Goal: Transaction & Acquisition: Purchase product/service

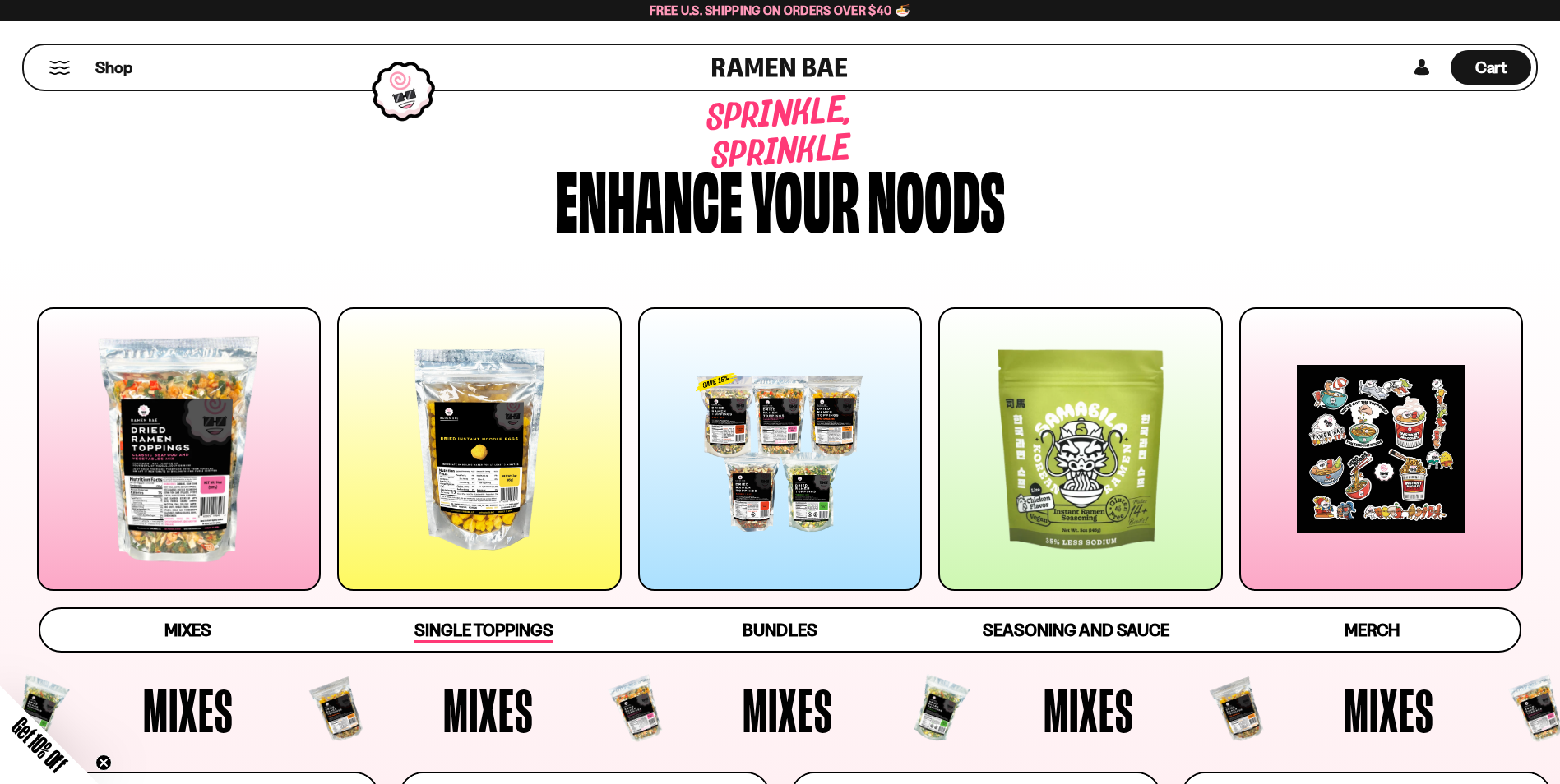
click at [478, 627] on span "Single Toppings" at bounding box center [484, 631] width 139 height 23
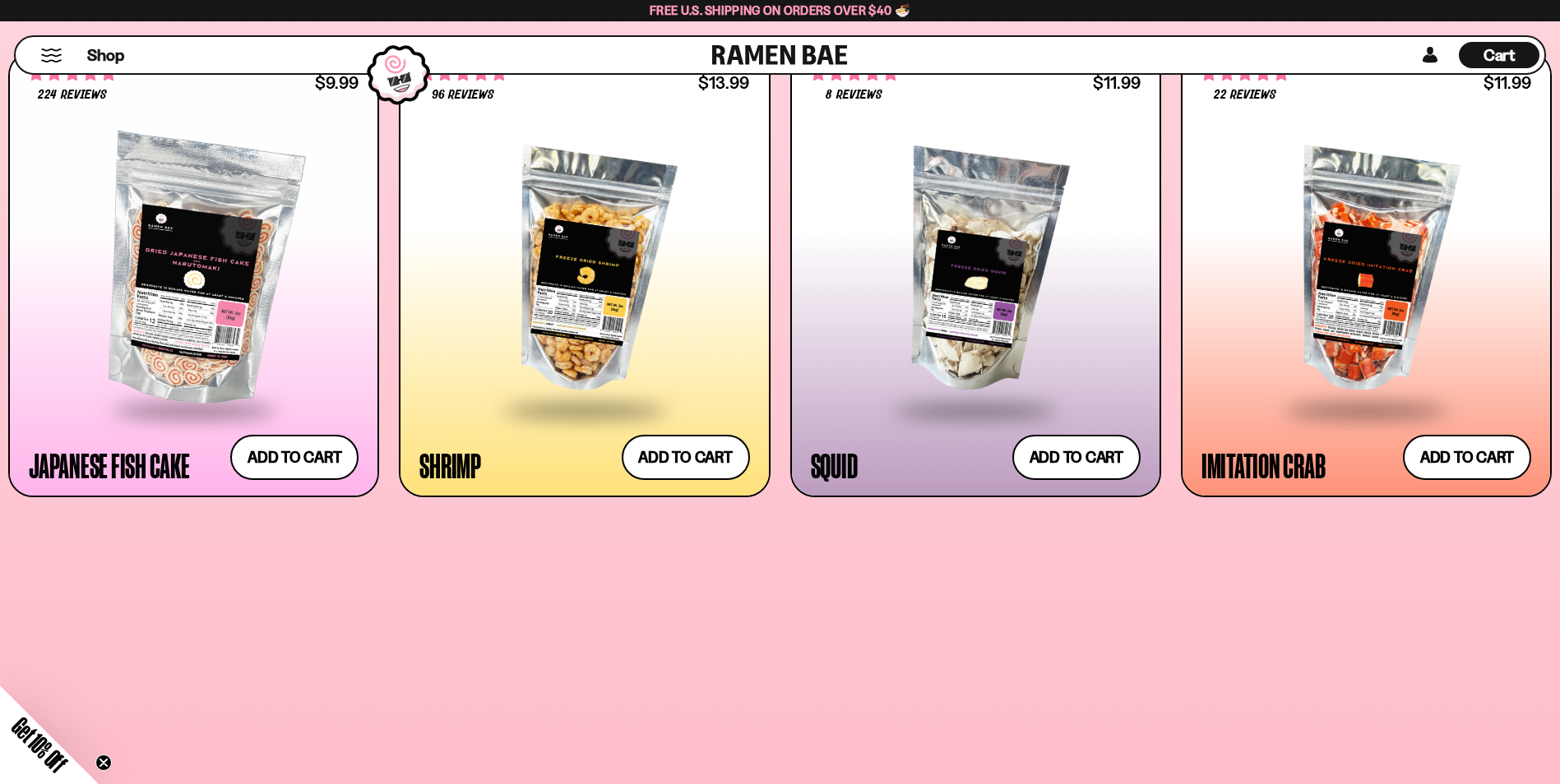
scroll to position [1804, 0]
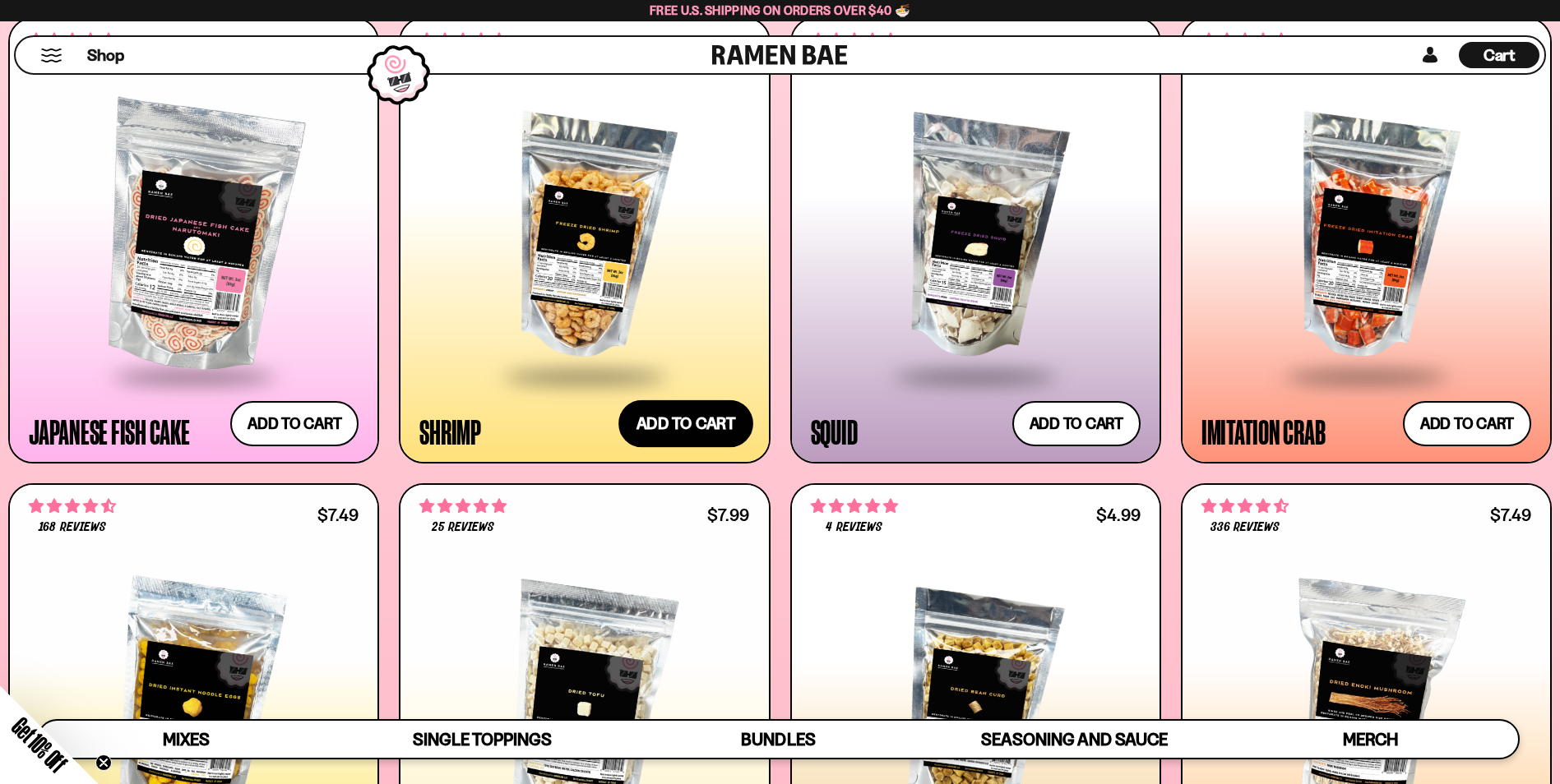
click at [667, 423] on button "Add to cart" at bounding box center [685, 423] width 135 height 48
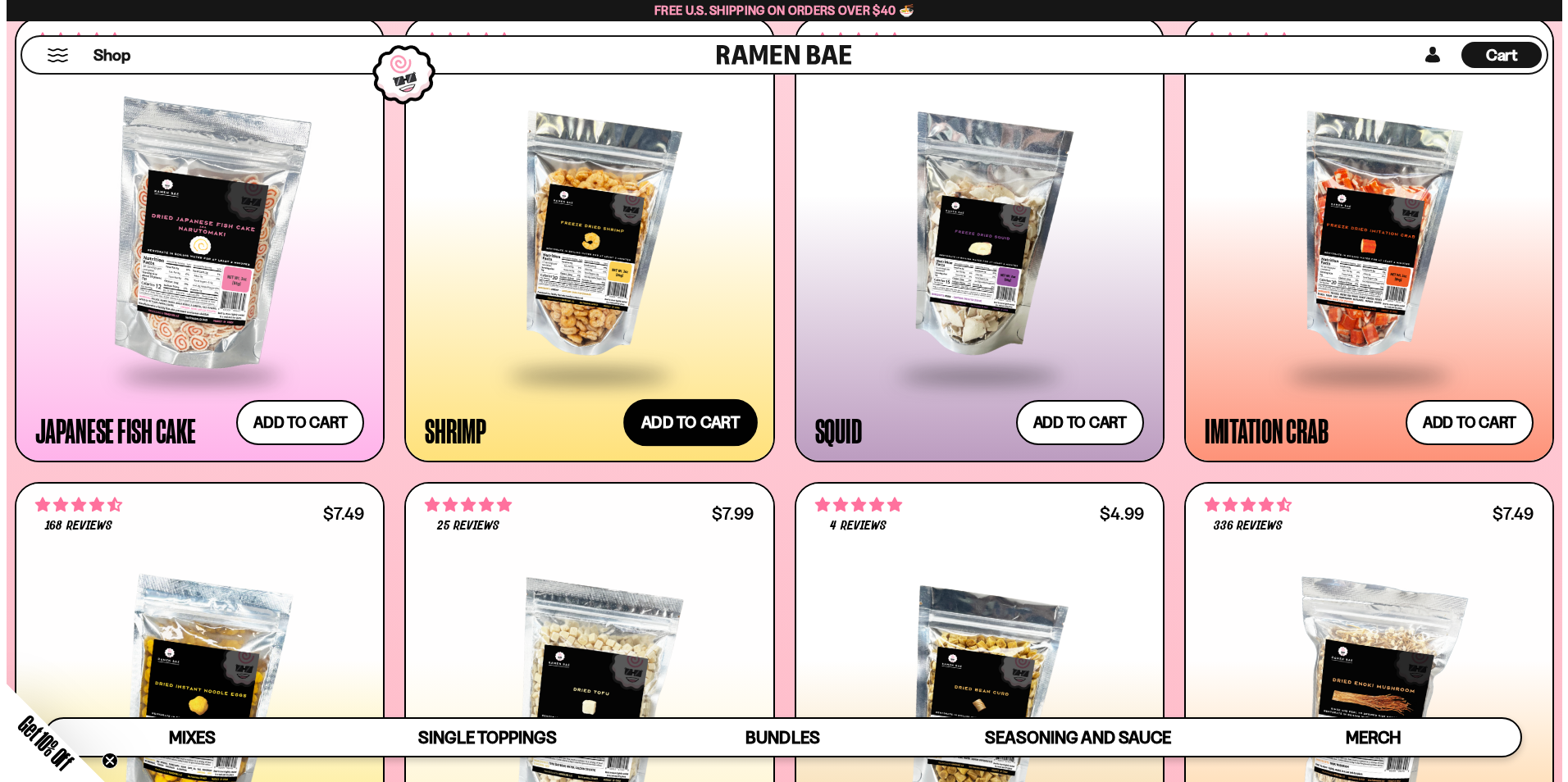
scroll to position [1809, 0]
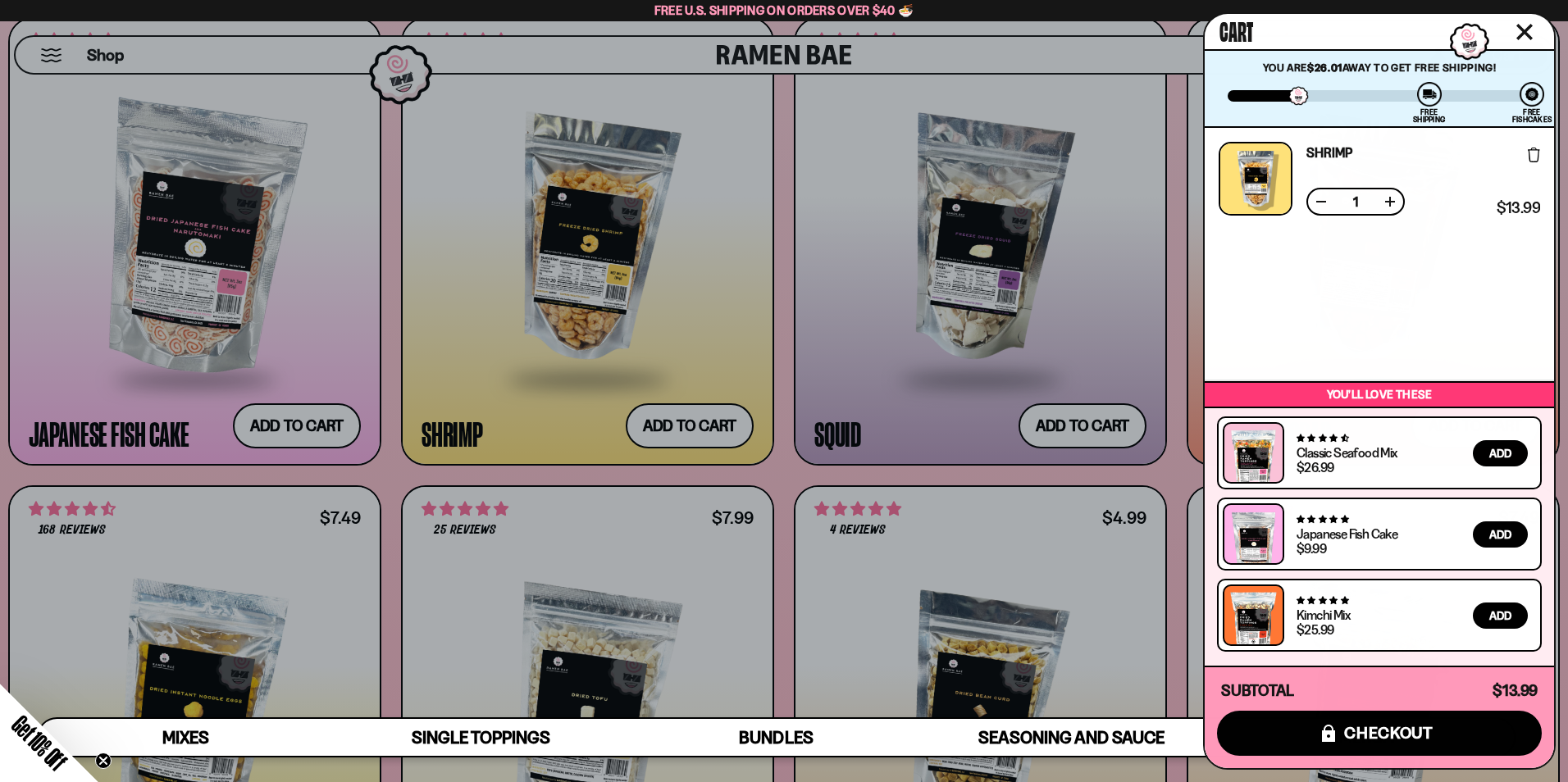
click at [1521, 36] on icon "Close cart" at bounding box center [1525, 32] width 15 height 15
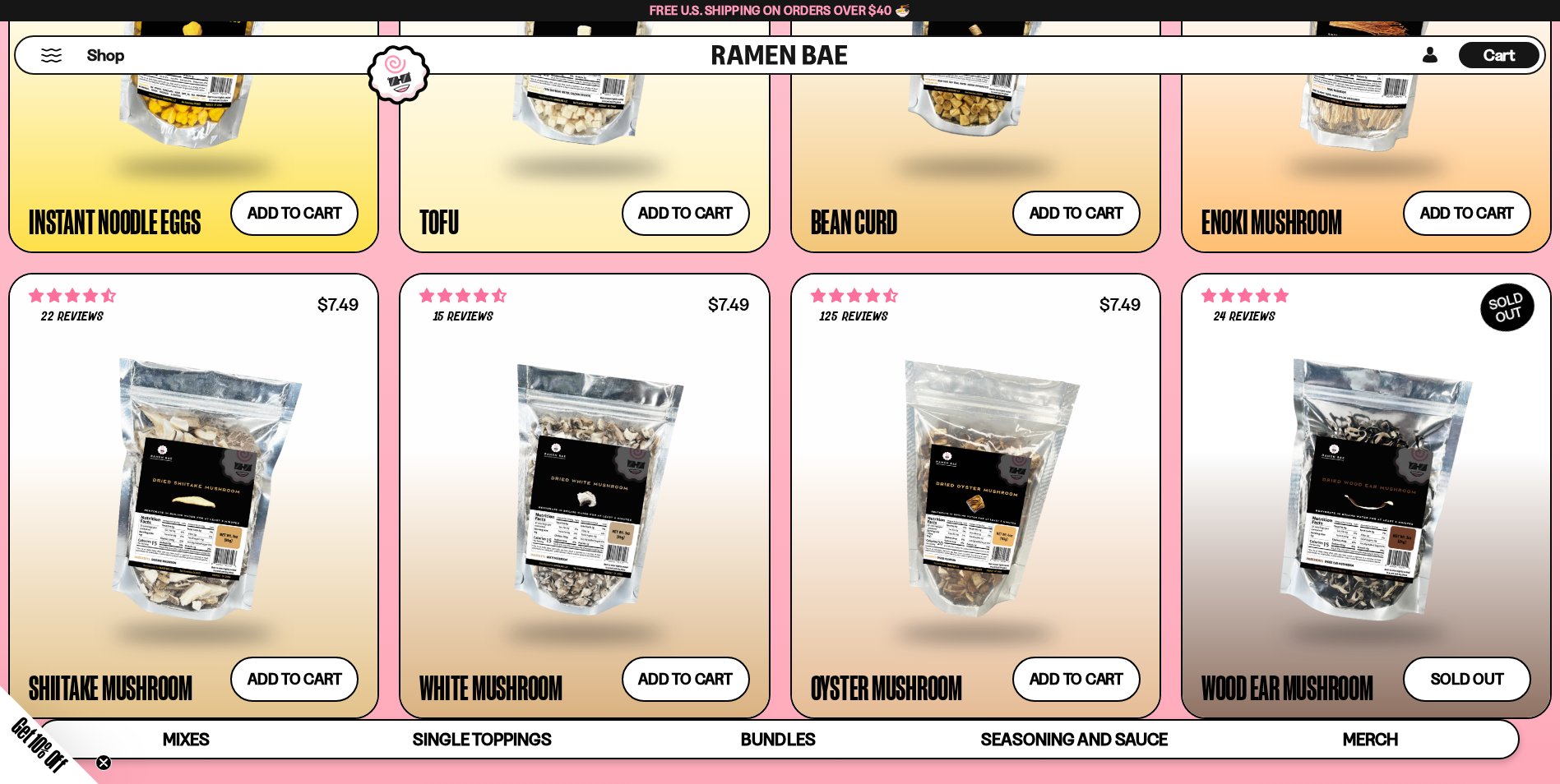
scroll to position [2543, 0]
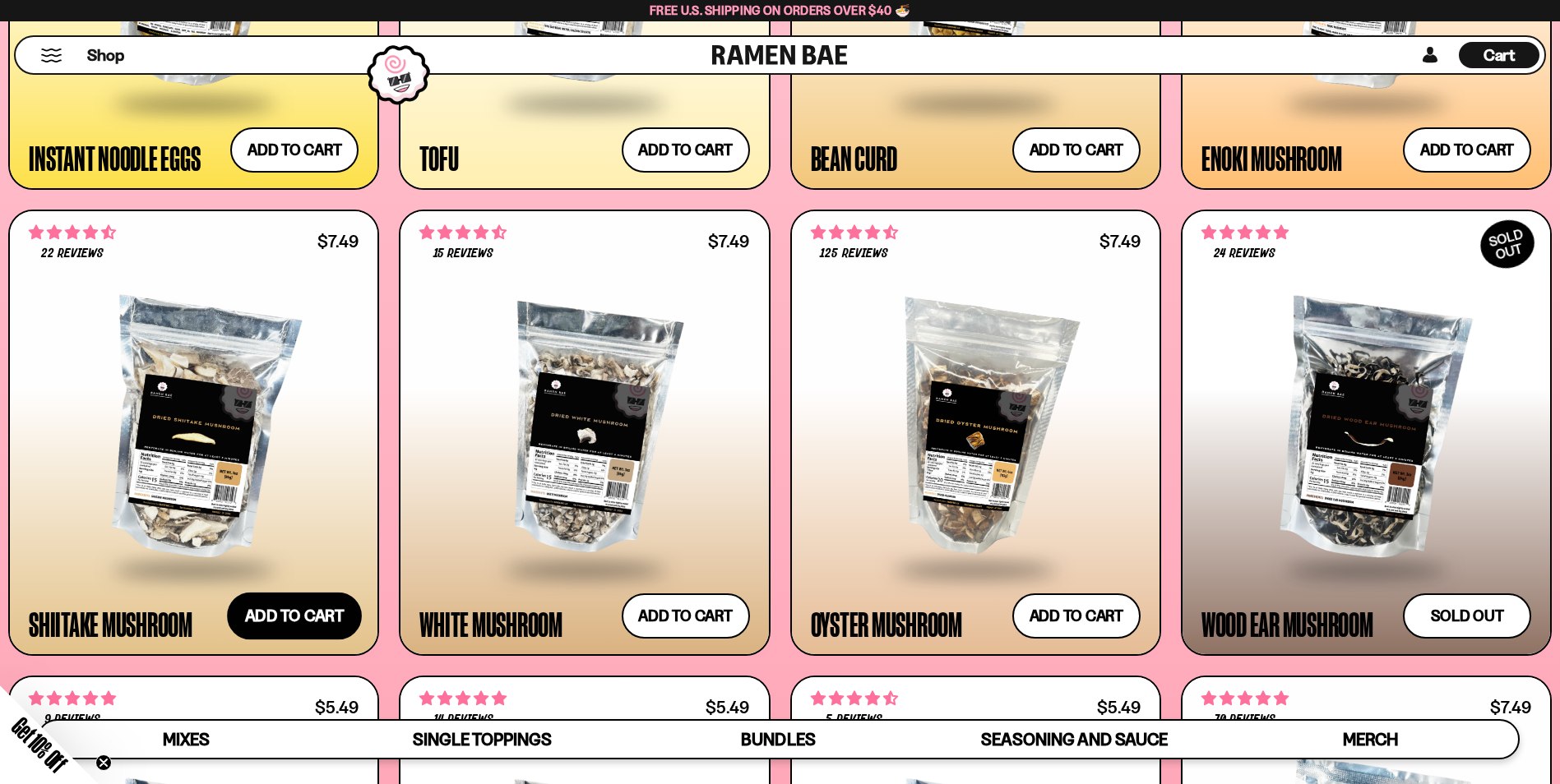
click at [320, 609] on button "Add to cart" at bounding box center [294, 616] width 135 height 48
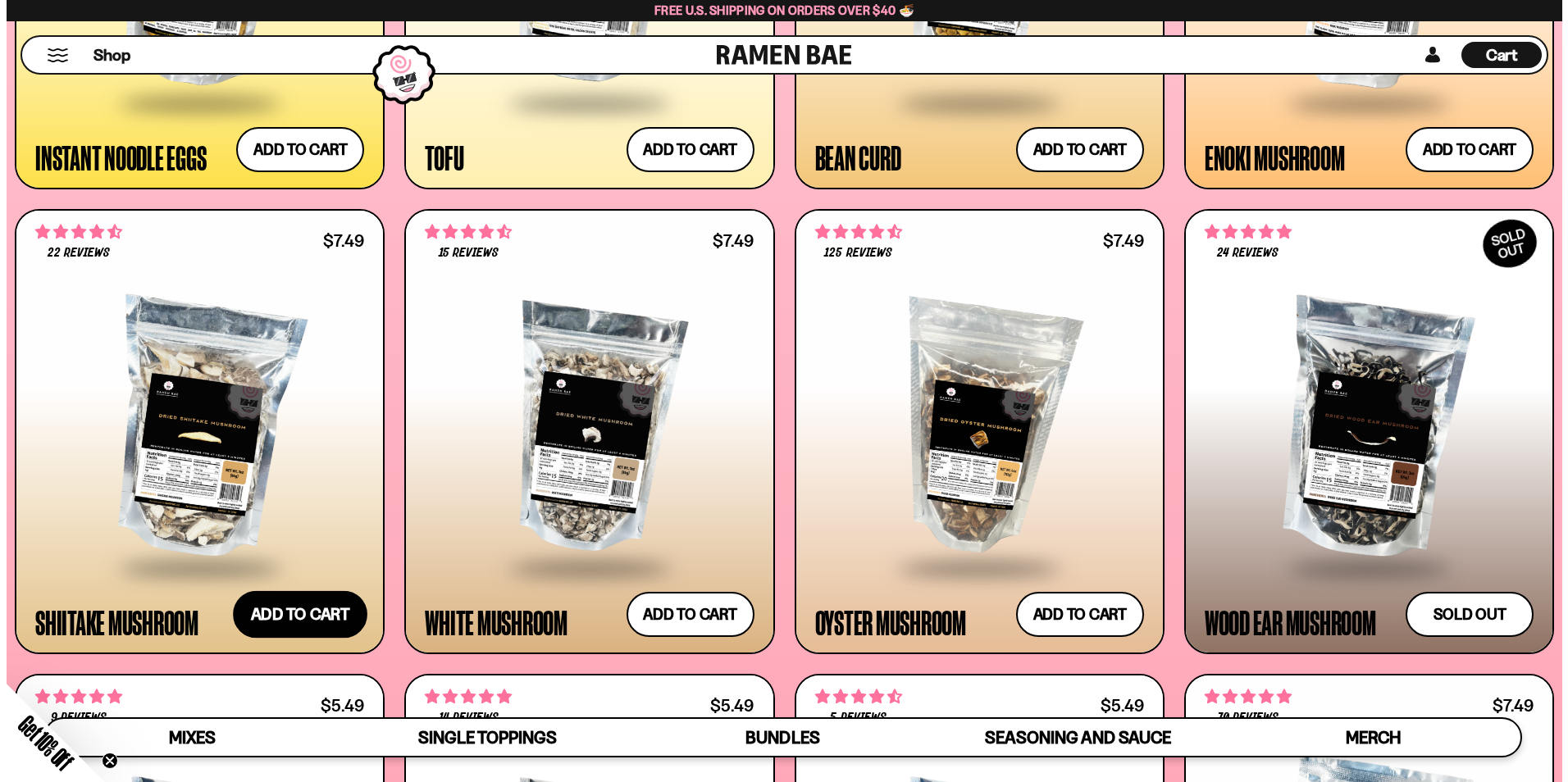
scroll to position [2550, 0]
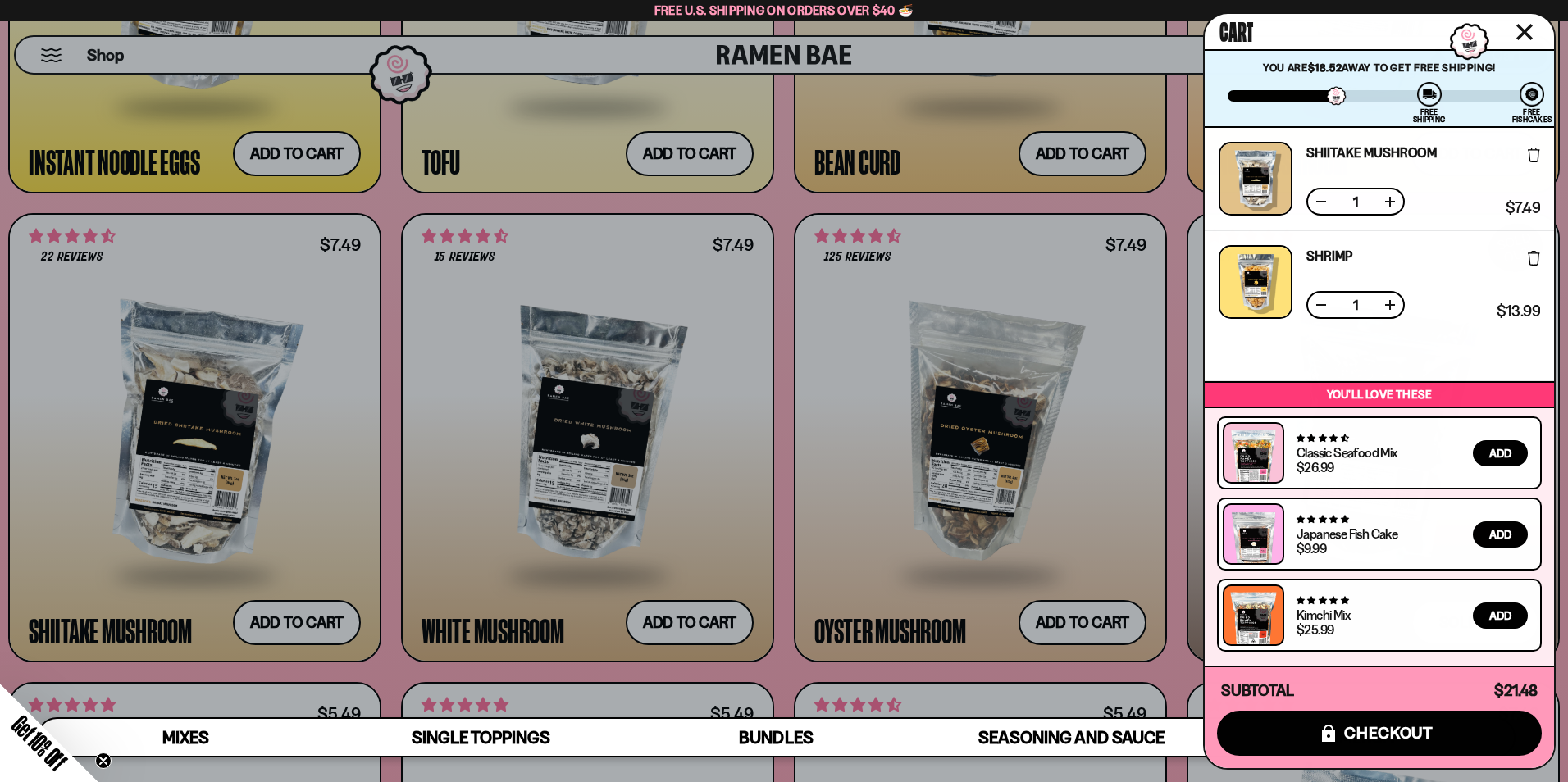
click at [1521, 27] on icon "Close cart" at bounding box center [1525, 32] width 15 height 15
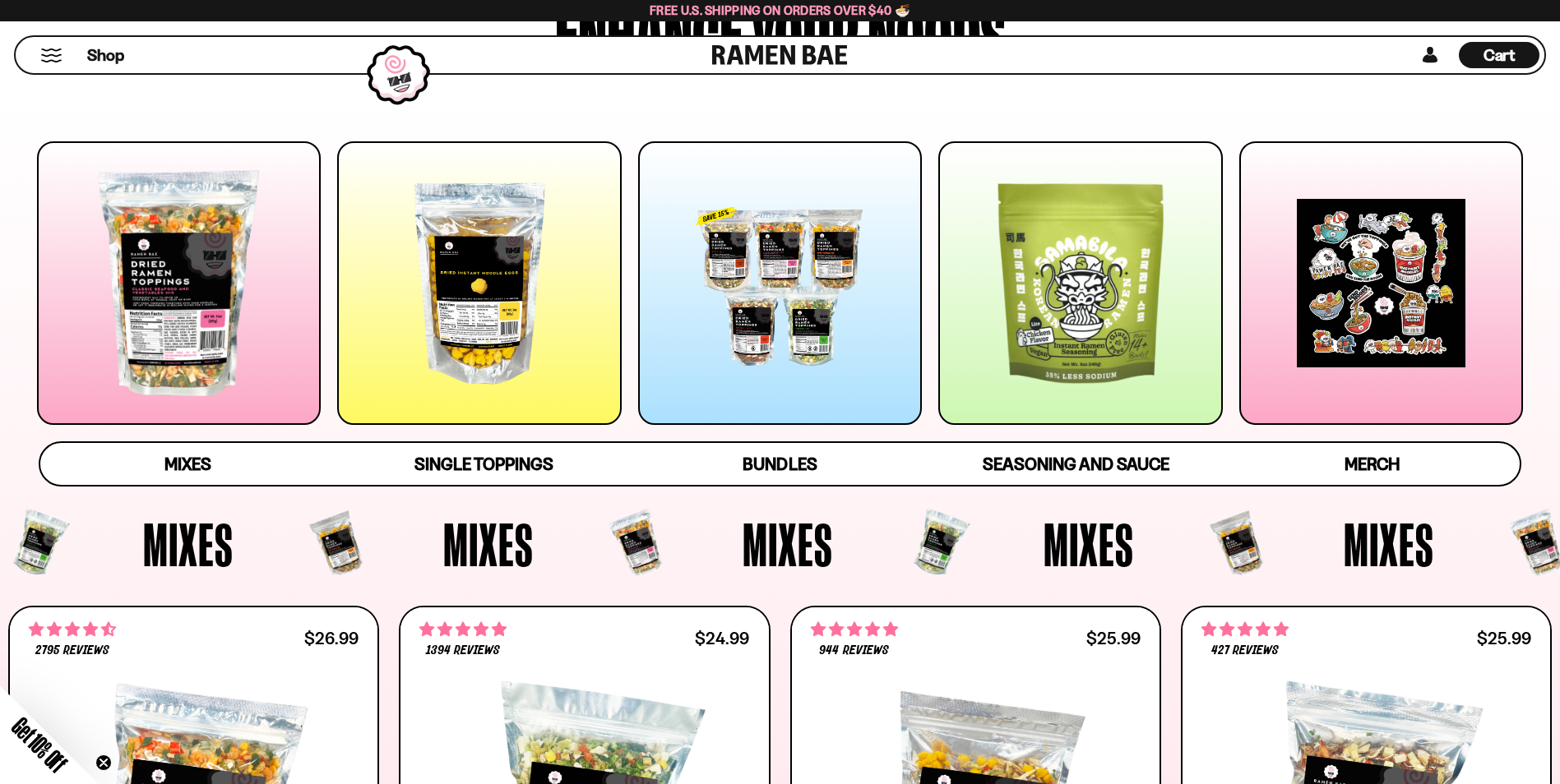
scroll to position [493, 0]
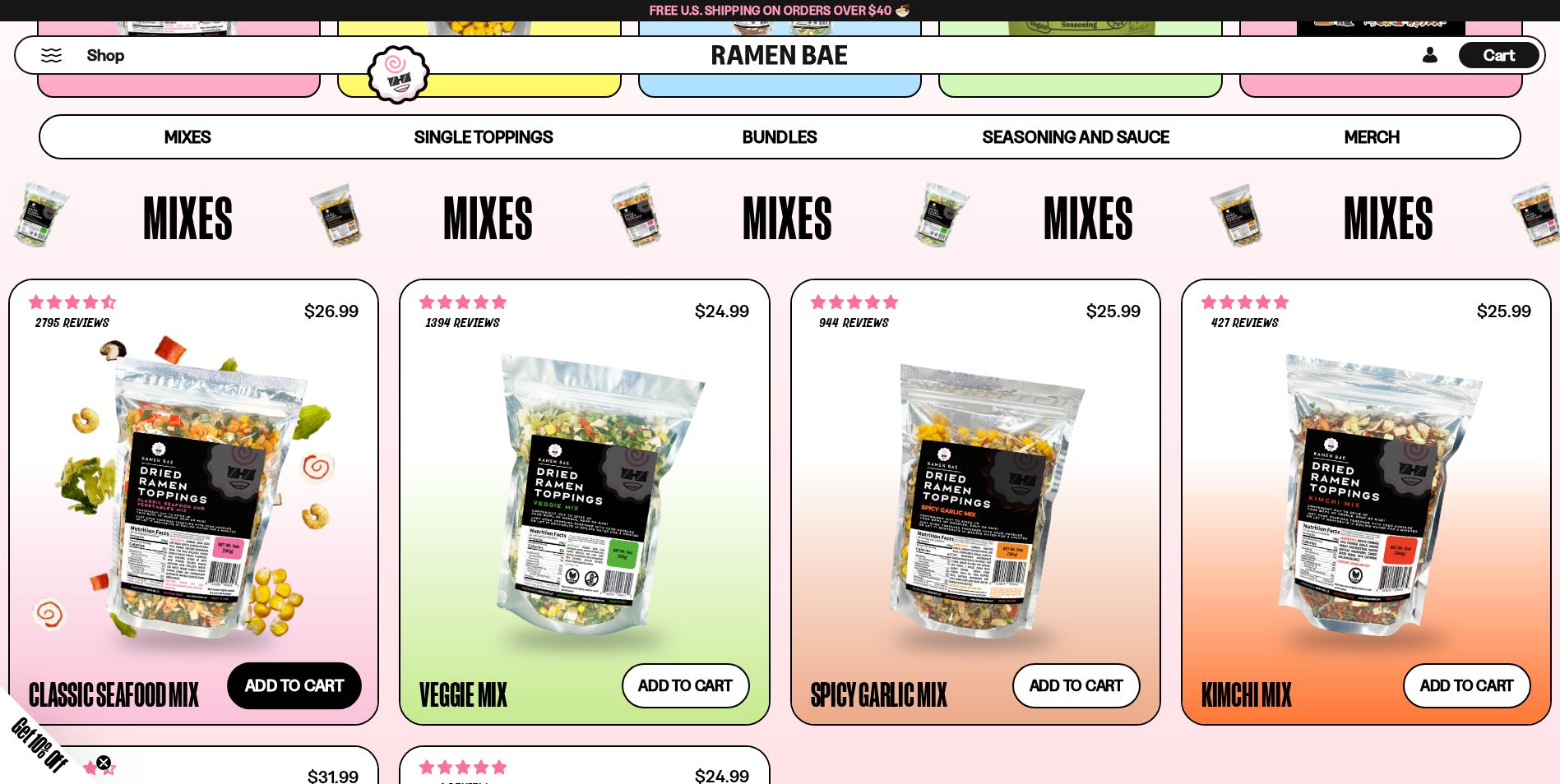
click at [327, 694] on button "Add to cart" at bounding box center [294, 685] width 135 height 48
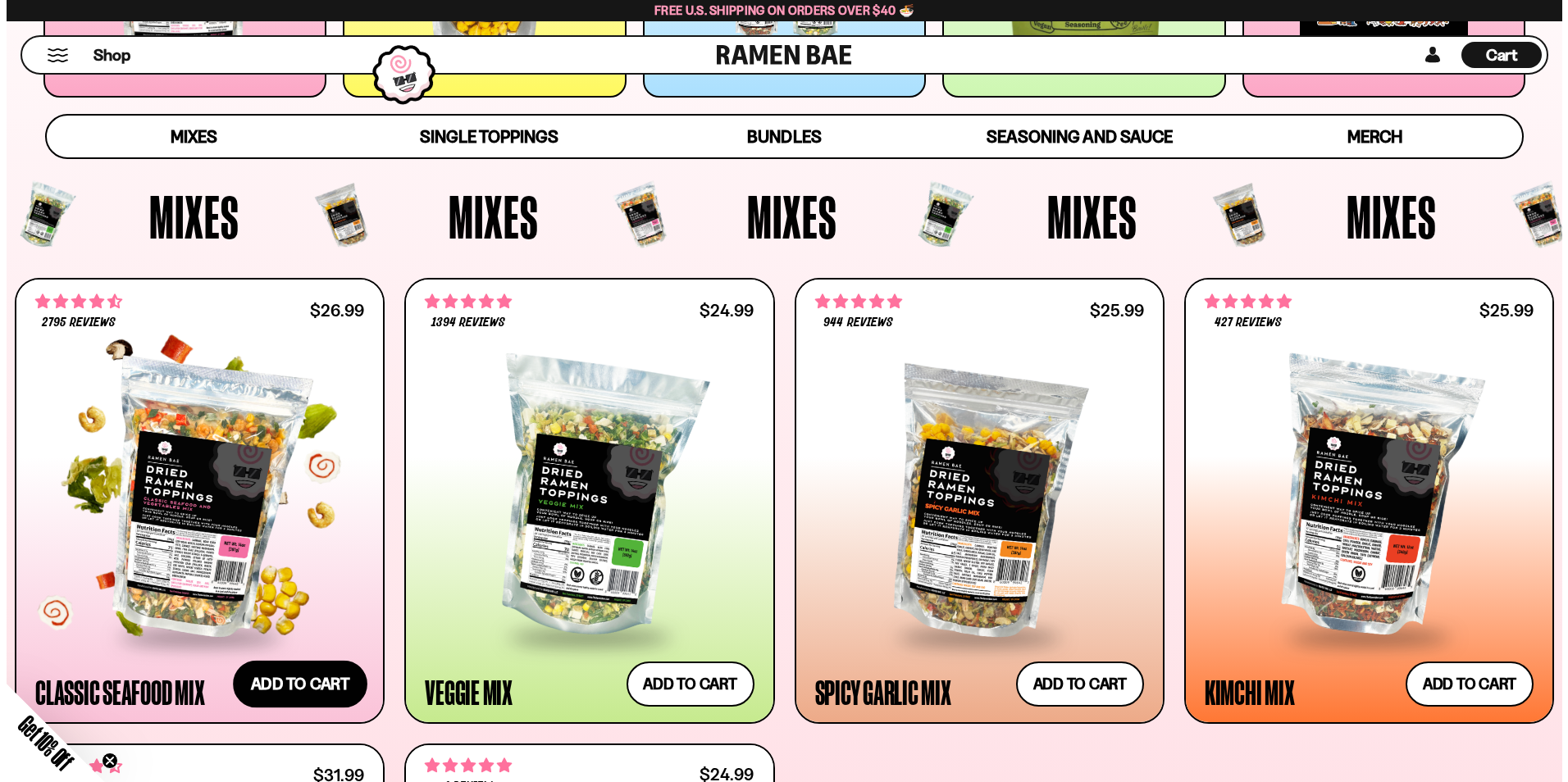
scroll to position [493, 0]
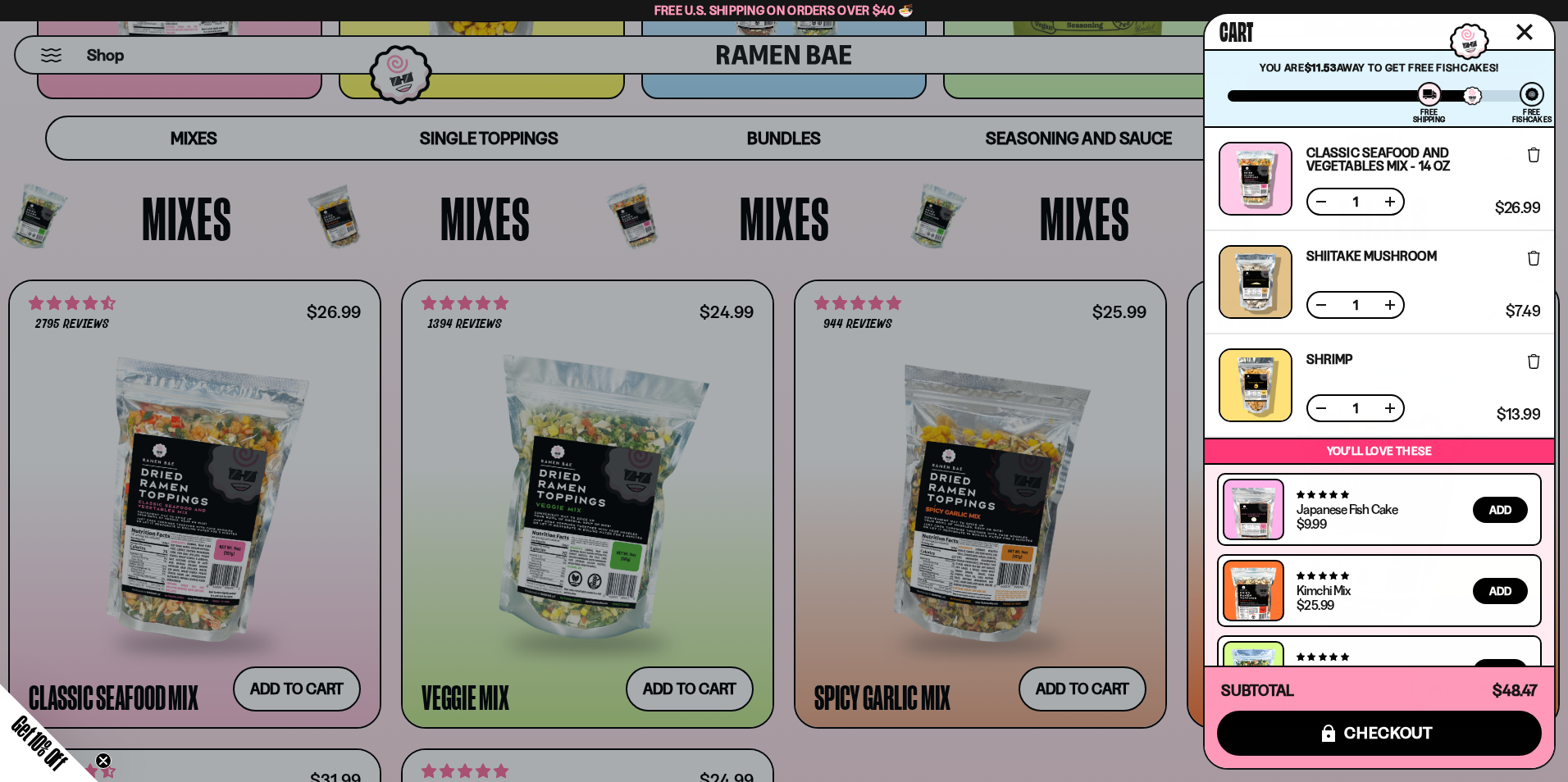
click at [1527, 32] on icon "Close cart" at bounding box center [1524, 31] width 16 height 16
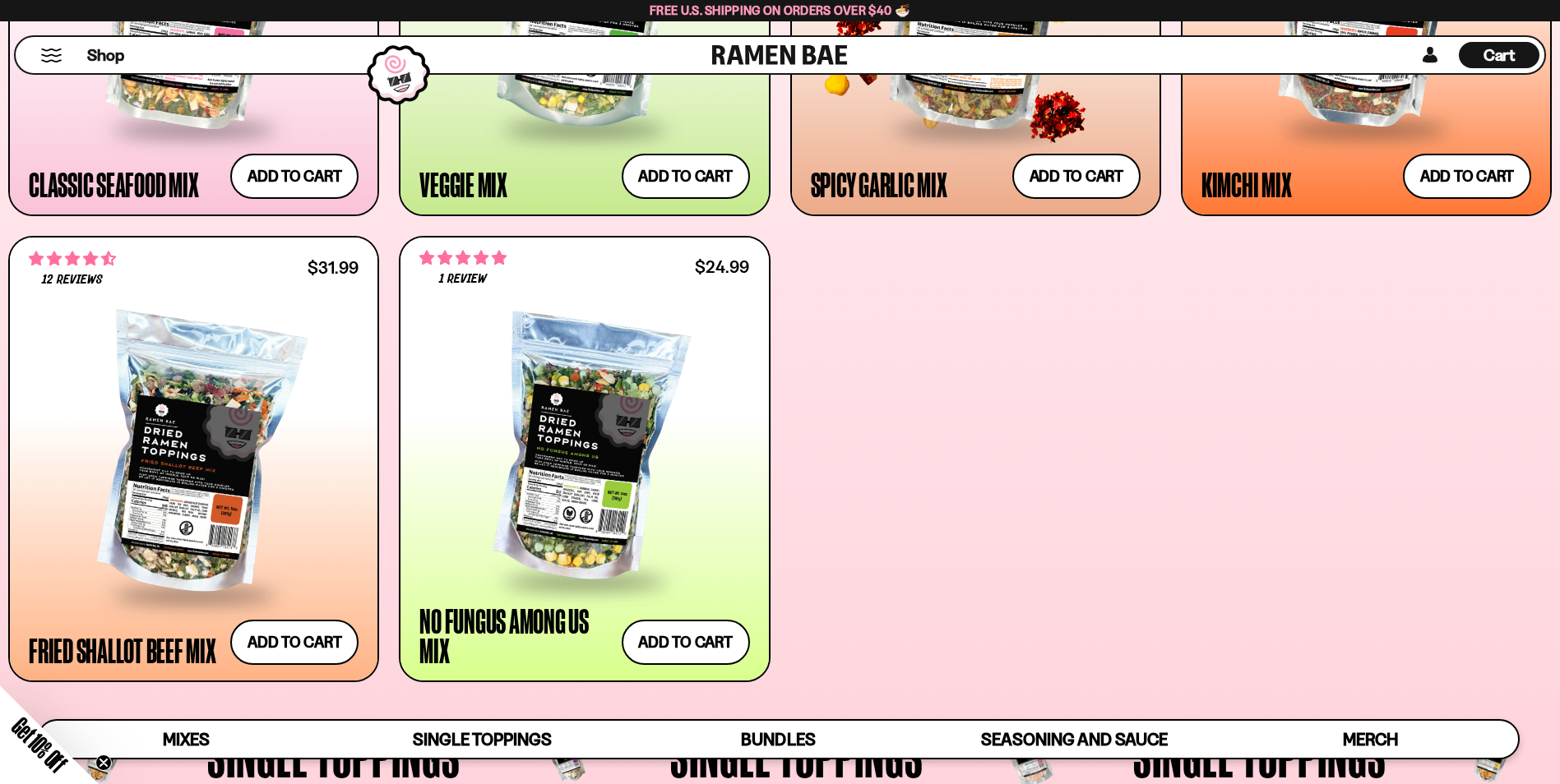
scroll to position [905, 0]
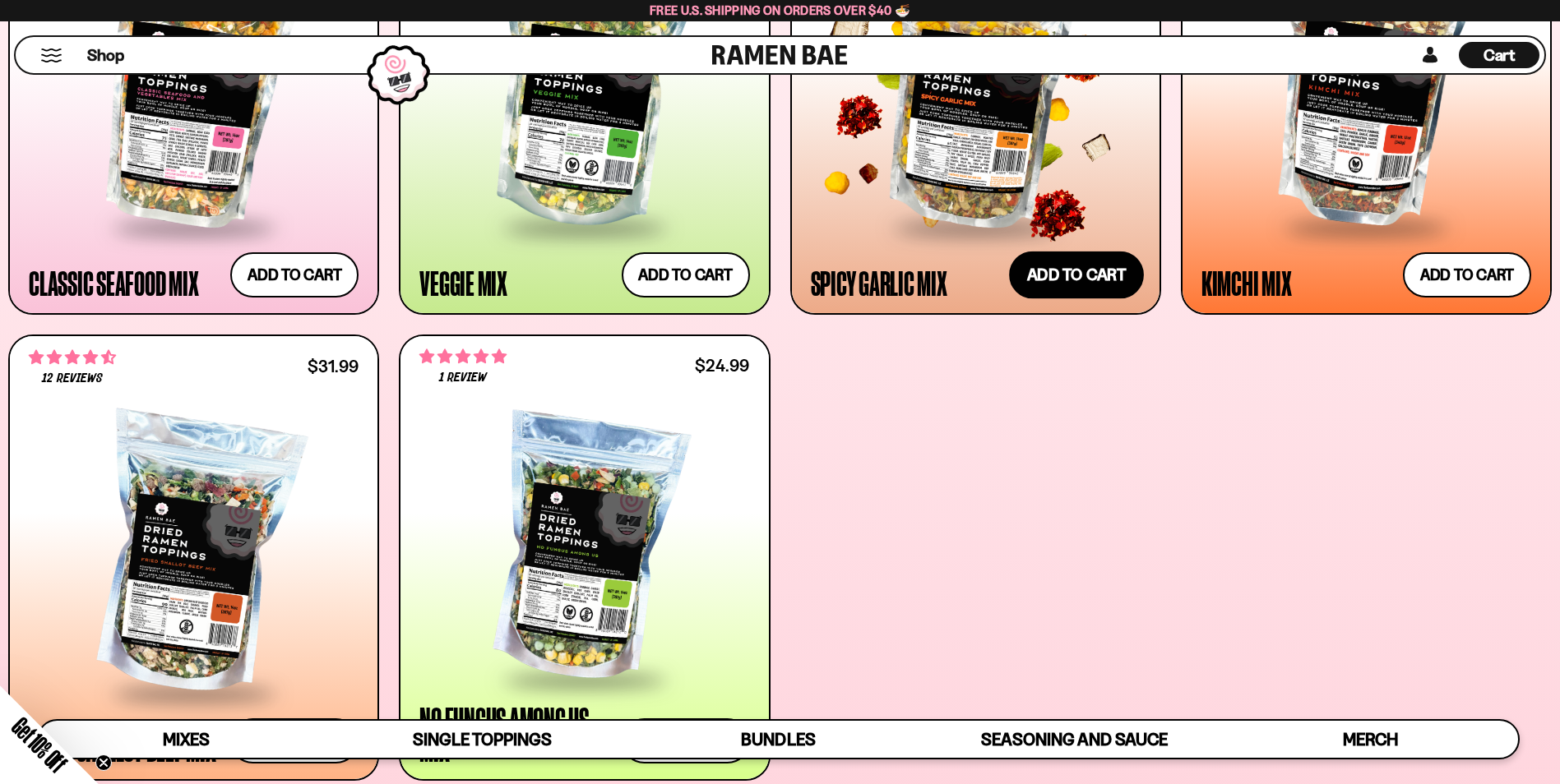
click at [1065, 269] on button "Add to cart" at bounding box center [1076, 274] width 135 height 48
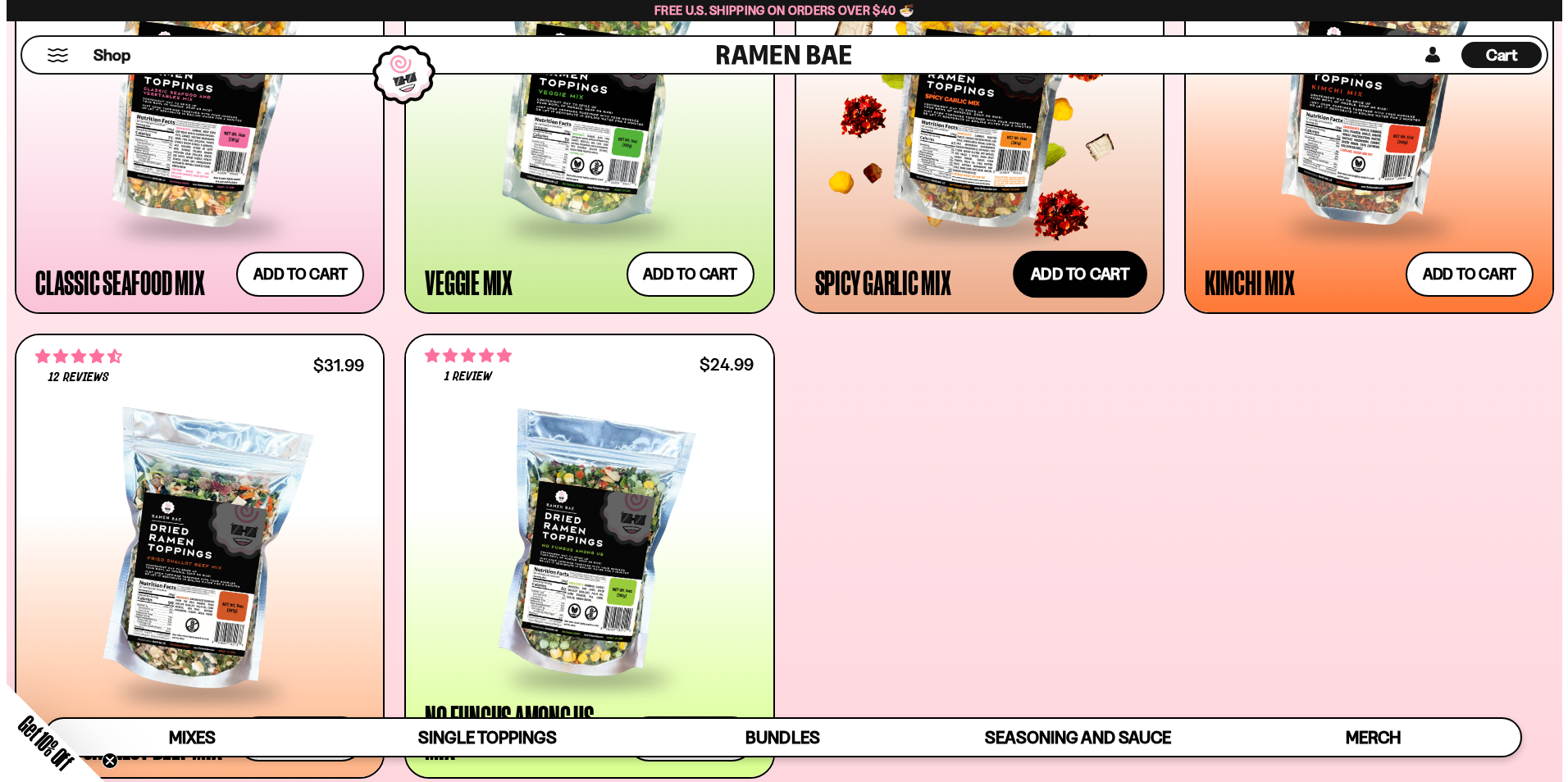
scroll to position [904, 0]
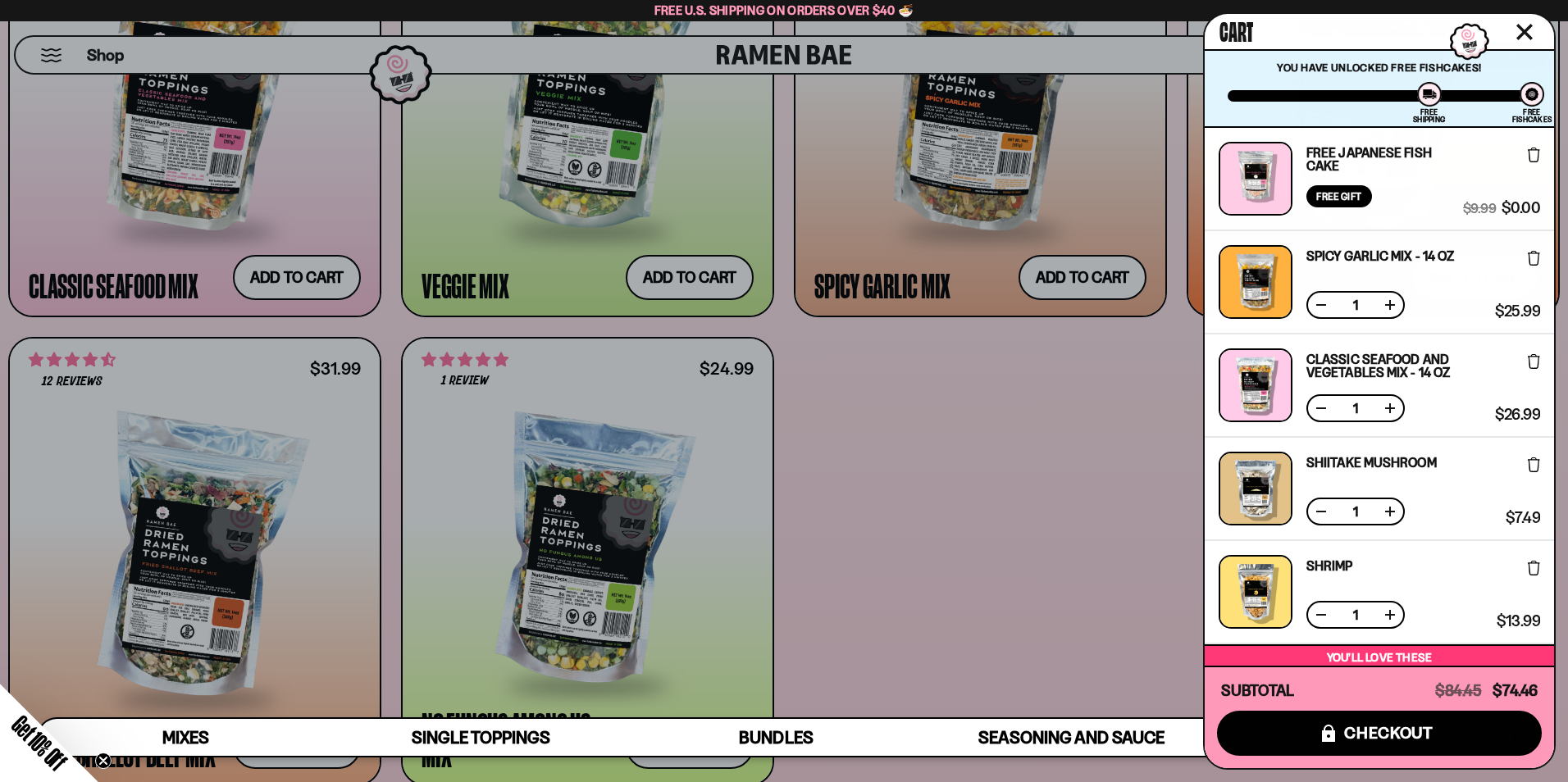
click at [1525, 31] on icon "Close cart" at bounding box center [1525, 32] width 15 height 15
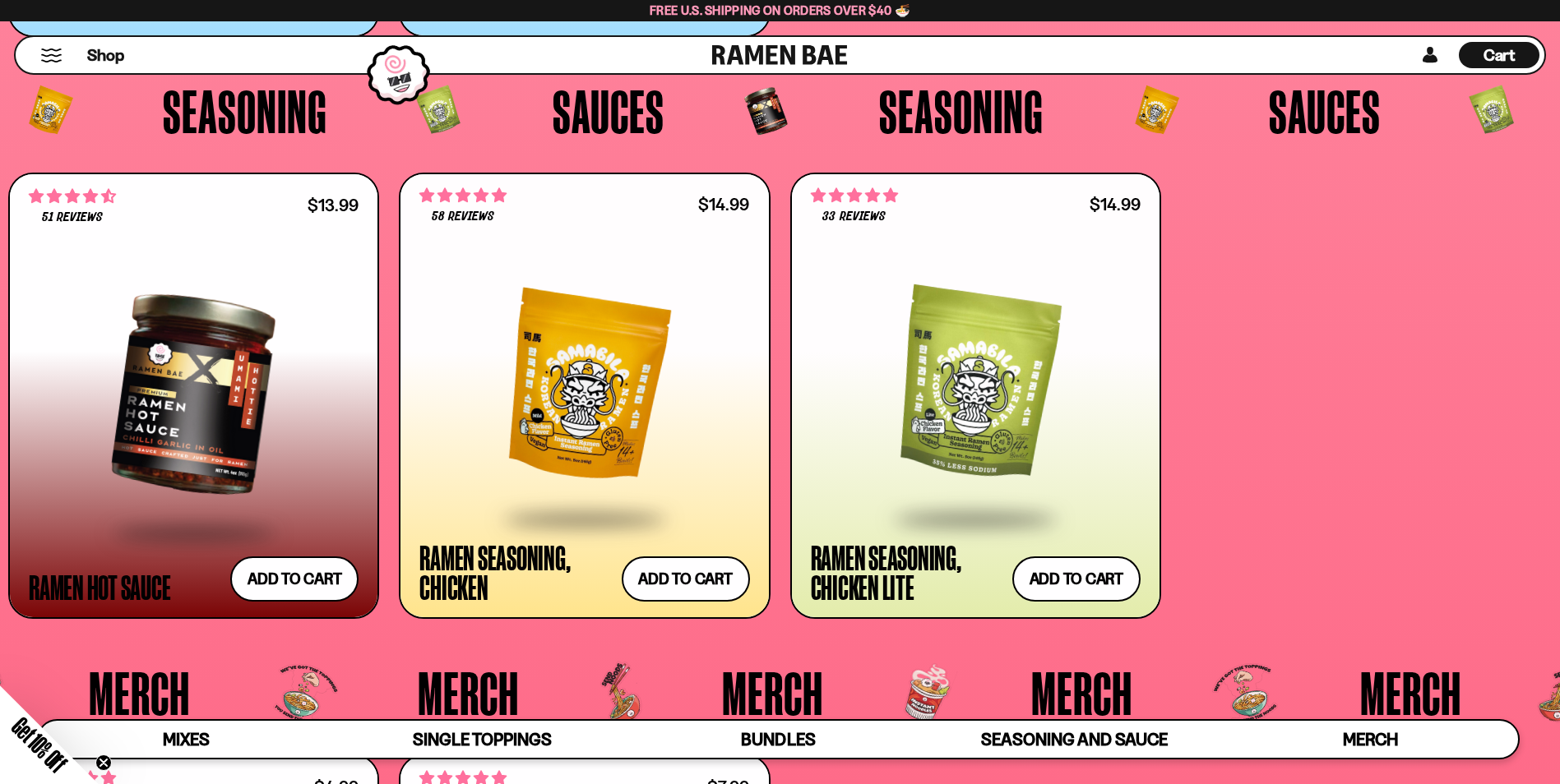
scroll to position [4768, 0]
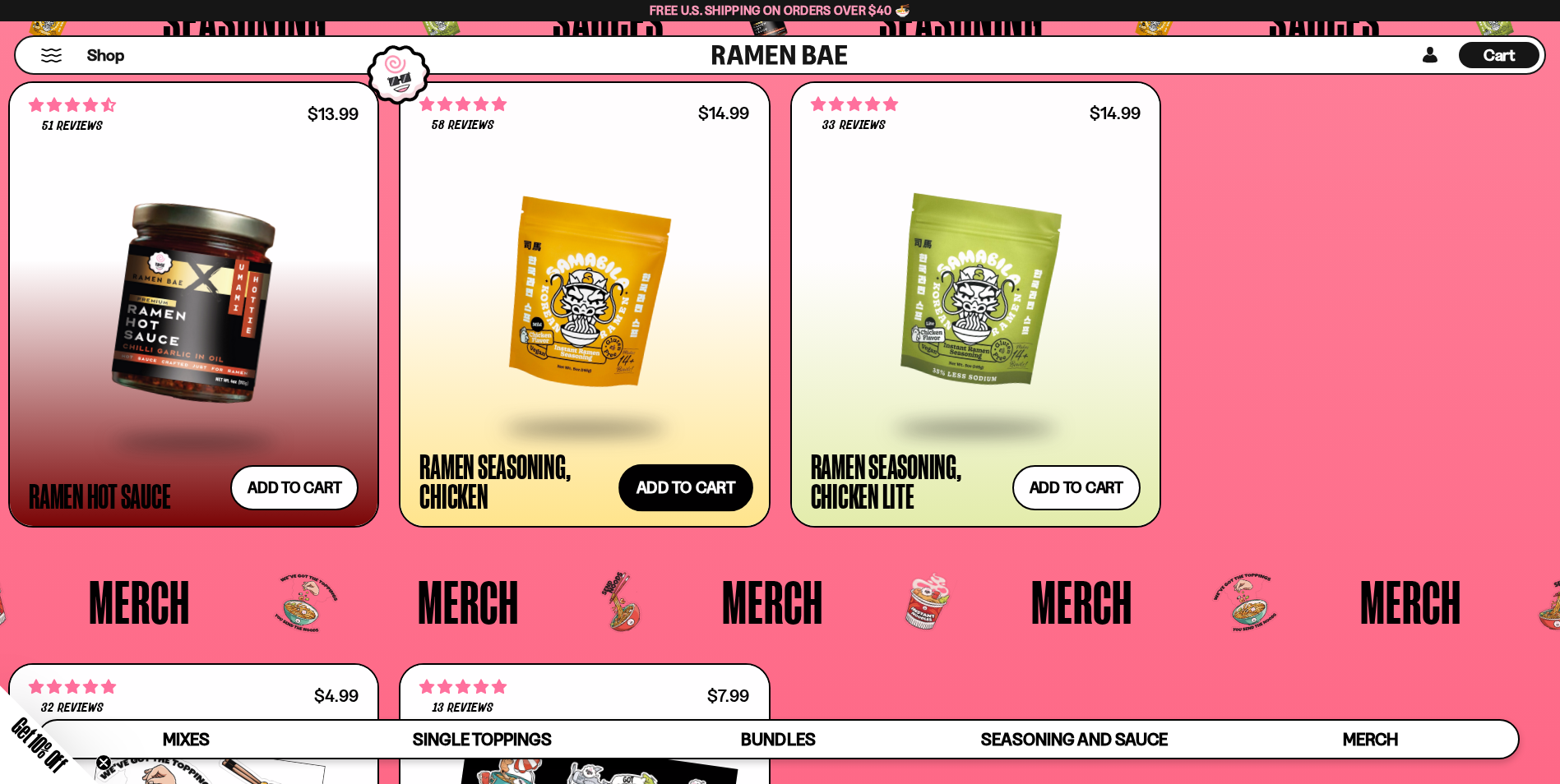
click at [670, 496] on button "Add to cart" at bounding box center [685, 488] width 135 height 48
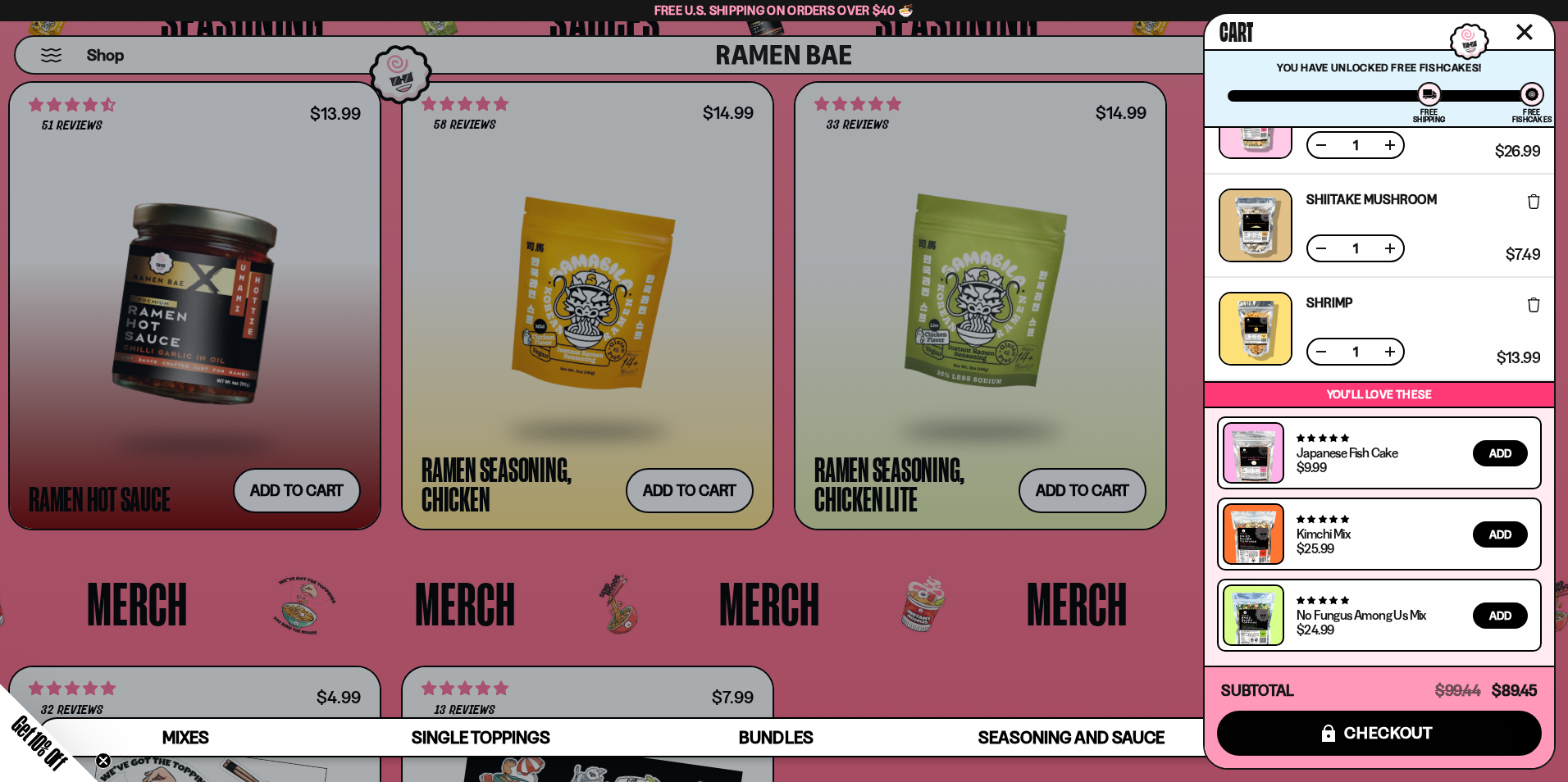
scroll to position [0, 0]
